Goal: Find specific page/section: Find specific page/section

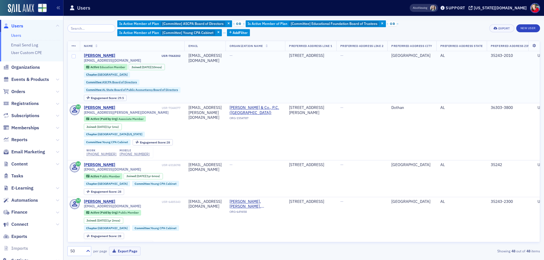
scroll to position [0, 86]
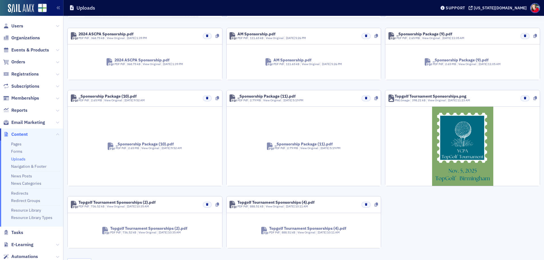
scroll to position [210, 0]
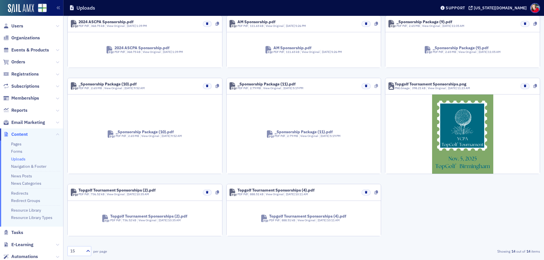
click at [374, 86] on icon at bounding box center [375, 86] width 3 height 4
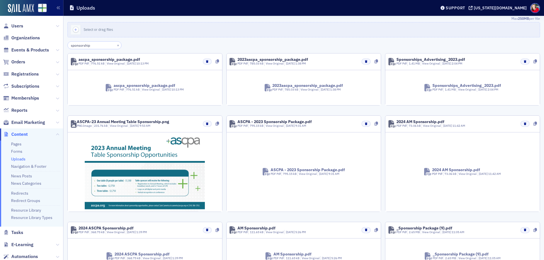
scroll to position [0, 0]
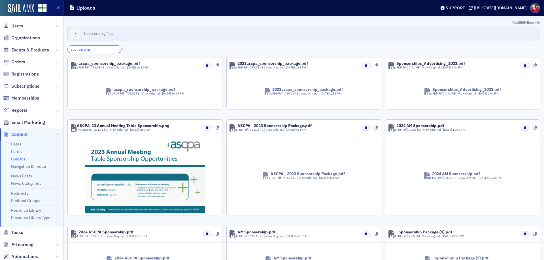
drag, startPoint x: 95, startPoint y: 48, endPoint x: 60, endPoint y: 50, distance: 34.9
click at [60, 50] on div "Users Organizations Events & Products Orders Registrations Subscriptions Member…" at bounding box center [272, 130] width 544 height 260
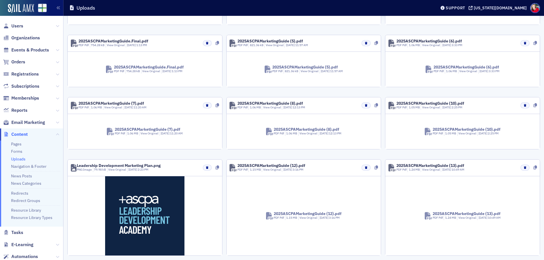
scroll to position [85, 0]
type input "market"
click at [533, 106] on icon at bounding box center [534, 105] width 3 height 4
click at [500, 8] on div "[US_STATE][DOMAIN_NAME]" at bounding box center [500, 7] width 53 height 5
